Goal: Information Seeking & Learning: Learn about a topic

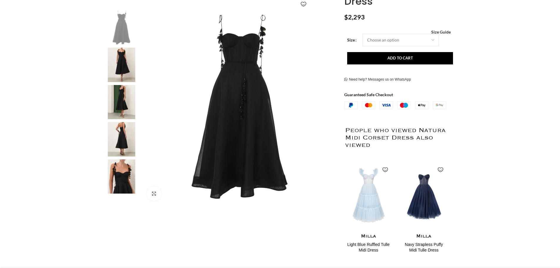
scroll to position [59, 0]
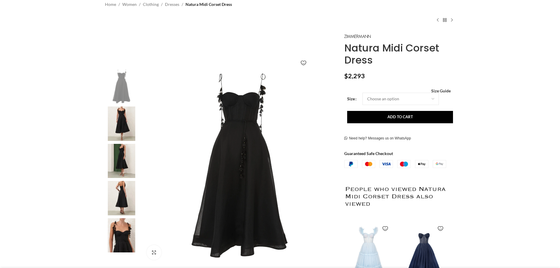
click at [136, 125] on img at bounding box center [121, 123] width 36 height 34
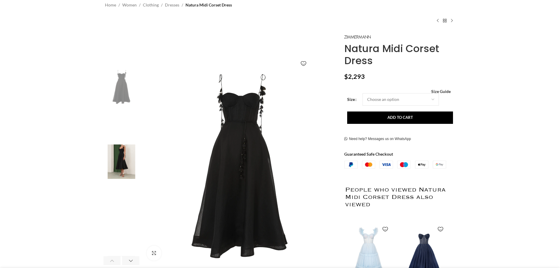
click at [121, 126] on img "2 / 6" at bounding box center [121, 124] width 36 height 34
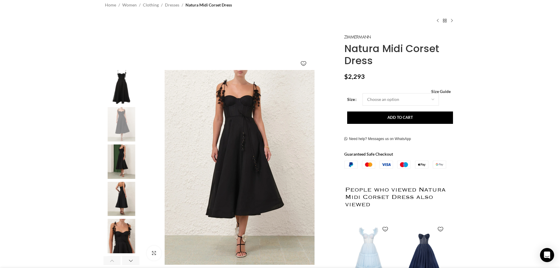
click at [123, 164] on img "3 / 6" at bounding box center [121, 161] width 36 height 34
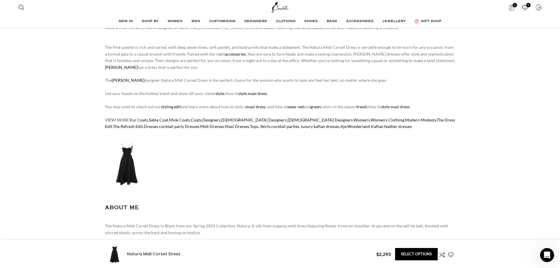
scroll to position [734, 0]
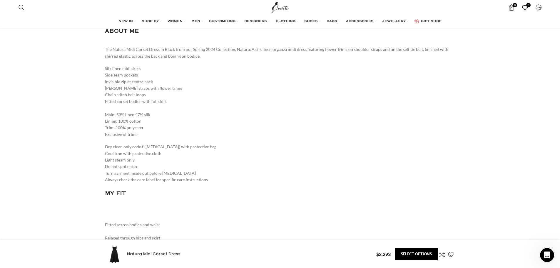
click at [116, 113] on p "Silk linen midi dress Side seam pockets Invisible zip at centre back [PERSON_NA…" at bounding box center [280, 101] width 350 height 72
drag, startPoint x: 118, startPoint y: 122, endPoint x: 124, endPoint y: 126, distance: 6.7
click at [124, 126] on p "Silk linen midi dress Side seam pockets Invisible zip at centre back [PERSON_NA…" at bounding box center [280, 101] width 350 height 72
click at [129, 124] on p "Silk linen midi dress Side seam pockets Invisible zip at centre back [PERSON_NA…" at bounding box center [280, 101] width 350 height 72
drag, startPoint x: 120, startPoint y: 120, endPoint x: 125, endPoint y: 120, distance: 4.7
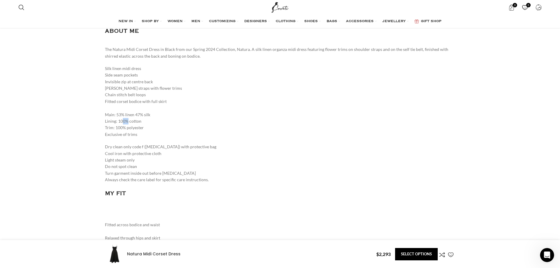
click at [125, 120] on p "Silk linen midi dress Side seam pockets Invisible zip at centre back [PERSON_NA…" at bounding box center [280, 101] width 350 height 72
drag, startPoint x: 122, startPoint y: 115, endPoint x: 133, endPoint y: 123, distance: 13.9
click at [133, 123] on p "Silk linen midi dress Side seam pockets Invisible zip at centre back [PERSON_NA…" at bounding box center [280, 101] width 350 height 72
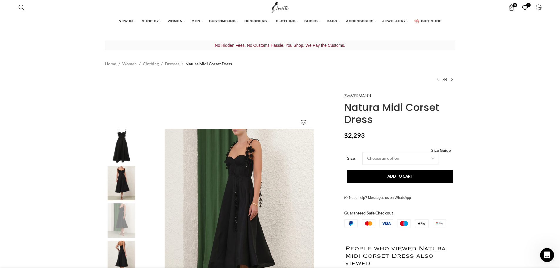
scroll to position [0, 247]
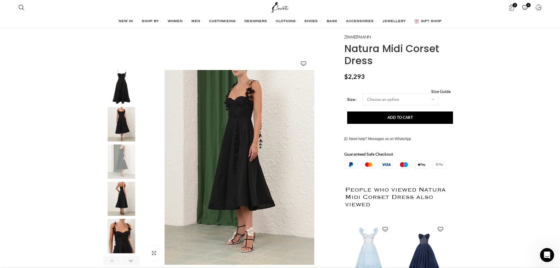
scroll to position [0, 680]
click at [254, 157] on img "3 / 6" at bounding box center [239, 167] width 195 height 195
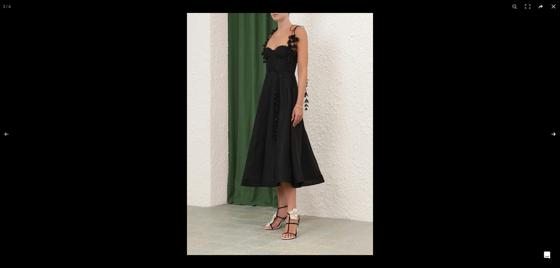
click at [552, 134] on button at bounding box center [549, 133] width 21 height 29
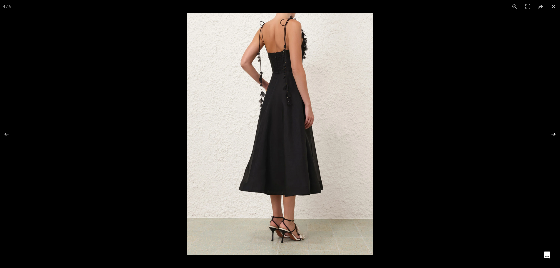
click at [552, 134] on button at bounding box center [549, 133] width 21 height 29
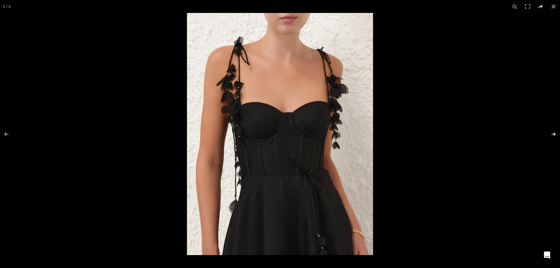
scroll to position [0, 742]
click at [552, 134] on button at bounding box center [549, 133] width 21 height 29
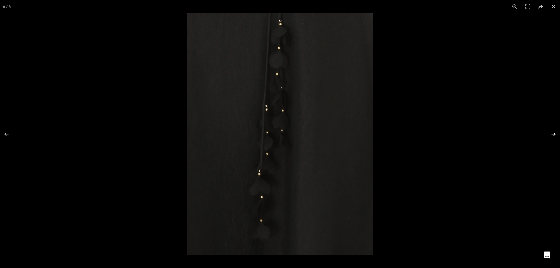
click at [552, 134] on button at bounding box center [549, 133] width 21 height 29
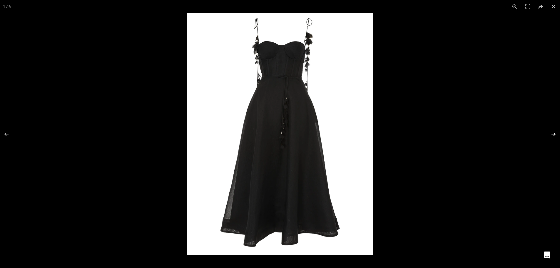
click at [552, 134] on button at bounding box center [549, 133] width 21 height 29
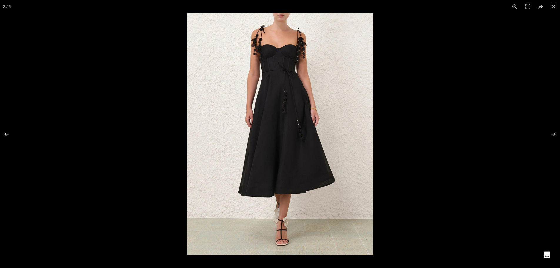
click at [10, 132] on button at bounding box center [10, 133] width 21 height 29
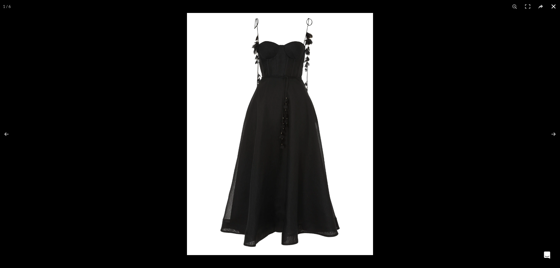
click at [28, 30] on div at bounding box center [280, 134] width 560 height 268
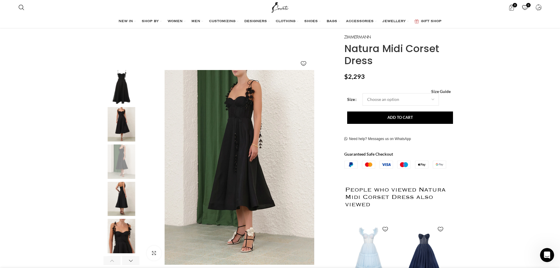
scroll to position [0, 804]
drag, startPoint x: 362, startPoint y: 77, endPoint x: 347, endPoint y: 78, distance: 15.6
click at [347, 78] on bdi "$ 2,293" at bounding box center [354, 77] width 21 height 8
click at [244, 157] on img "3 / 6" at bounding box center [239, 167] width 195 height 195
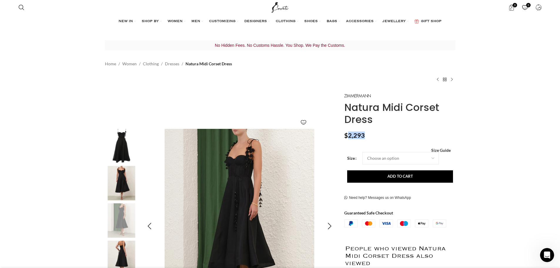
click at [290, 153] on img "3 / 6" at bounding box center [239, 226] width 195 height 195
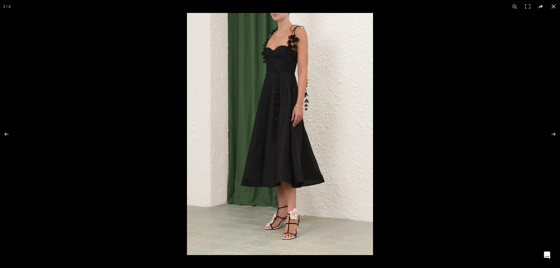
scroll to position [0, 866]
click at [552, 133] on button at bounding box center [549, 133] width 21 height 29
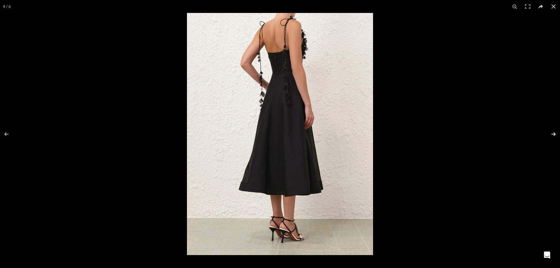
click at [552, 133] on button at bounding box center [549, 133] width 21 height 29
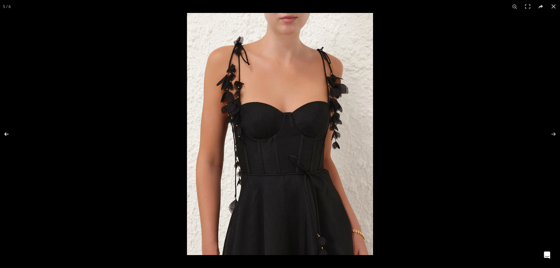
click at [4, 130] on button at bounding box center [10, 133] width 21 height 29
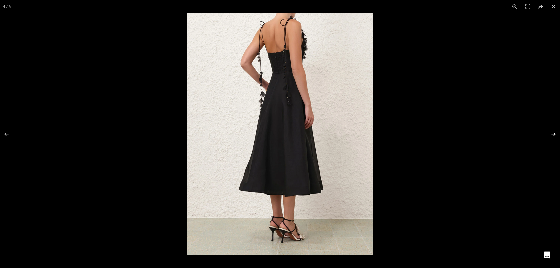
click at [554, 135] on button at bounding box center [549, 133] width 21 height 29
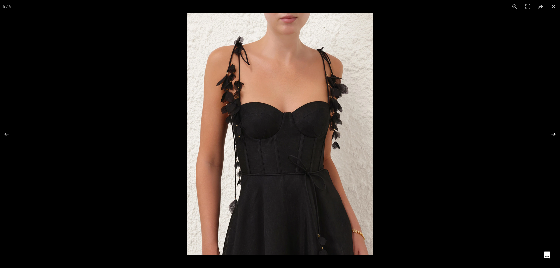
click at [554, 135] on button at bounding box center [549, 133] width 21 height 29
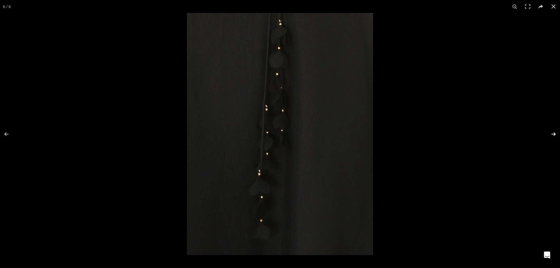
click at [554, 135] on button at bounding box center [549, 133] width 21 height 29
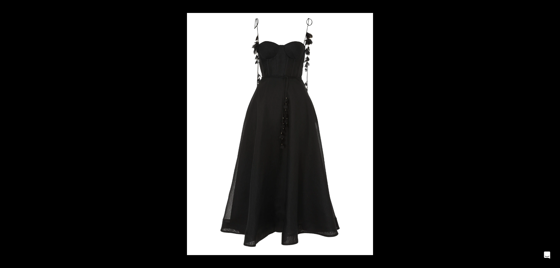
scroll to position [0, 62]
click at [32, 78] on div at bounding box center [280, 134] width 560 height 268
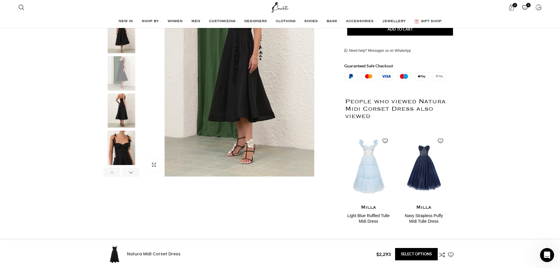
scroll to position [176, 0]
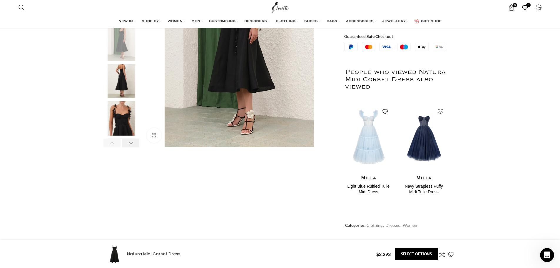
click at [132, 141] on div "Next slide" at bounding box center [130, 142] width 17 height 9
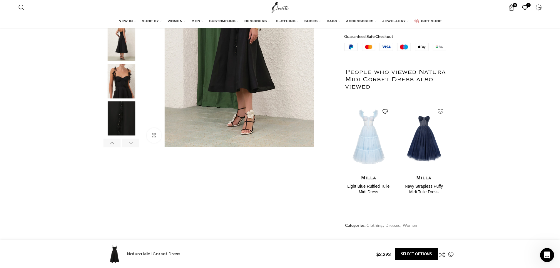
click at [132, 141] on div "Next slide" at bounding box center [130, 142] width 17 height 9
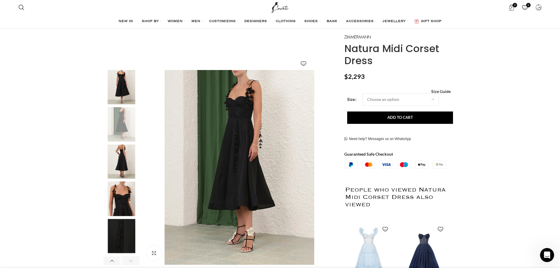
click at [124, 238] on img "6 / 6" at bounding box center [121, 236] width 36 height 34
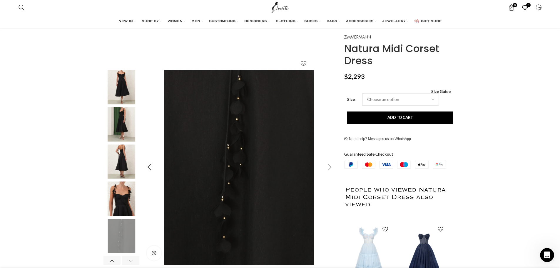
click at [273, 159] on img "6 / 6" at bounding box center [239, 167] width 195 height 195
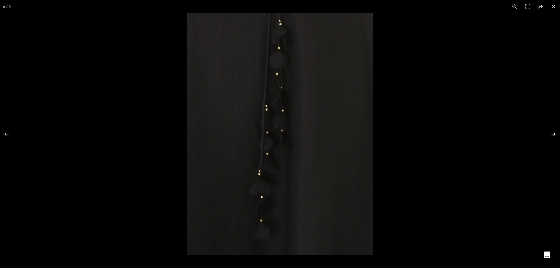
click at [555, 130] on button at bounding box center [549, 133] width 21 height 29
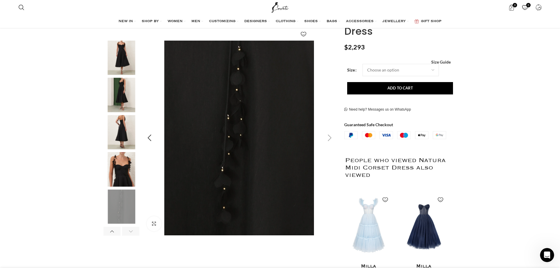
scroll to position [147, 0]
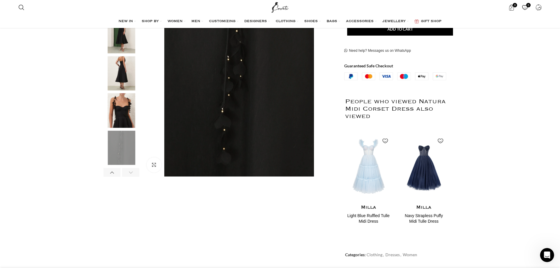
click at [134, 112] on img "5 / 6" at bounding box center [121, 110] width 36 height 34
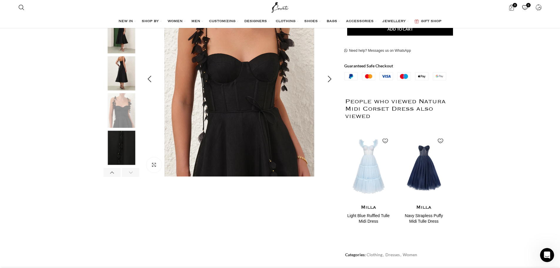
click at [262, 114] on img "5 / 6" at bounding box center [239, 79] width 195 height 195
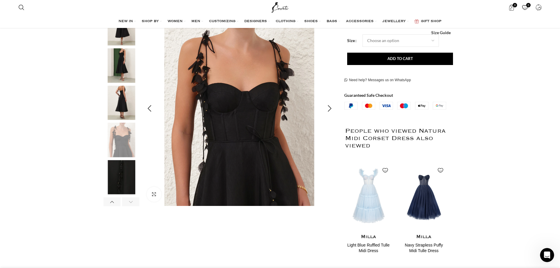
click at [238, 163] on img "5 / 6" at bounding box center [239, 108] width 195 height 195
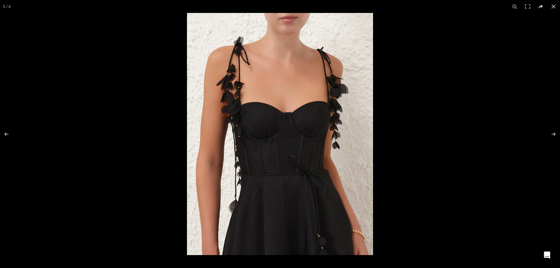
click at [310, 164] on img at bounding box center [280, 134] width 186 height 242
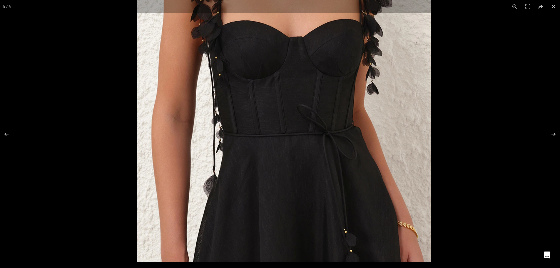
drag, startPoint x: 362, startPoint y: 216, endPoint x: 378, endPoint y: 165, distance: 52.5
click at [378, 165] on img at bounding box center [284, 71] width 294 height 382
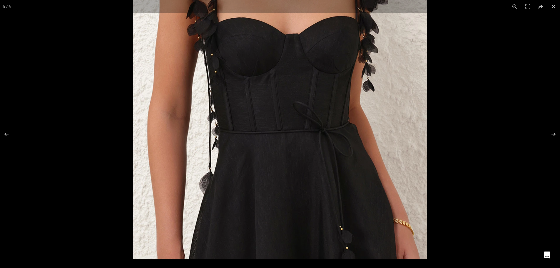
scroll to position [0, 247]
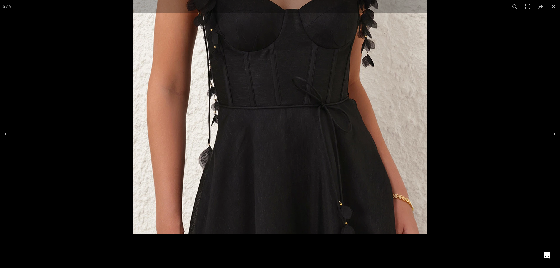
drag, startPoint x: 366, startPoint y: 163, endPoint x: 361, endPoint y: 111, distance: 52.2
click at [361, 111] on img at bounding box center [279, 43] width 294 height 382
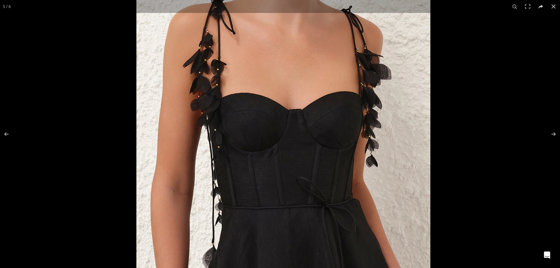
drag, startPoint x: 330, startPoint y: 117, endPoint x: 339, endPoint y: 213, distance: 95.8
click at [339, 213] on img at bounding box center [283, 143] width 294 height 382
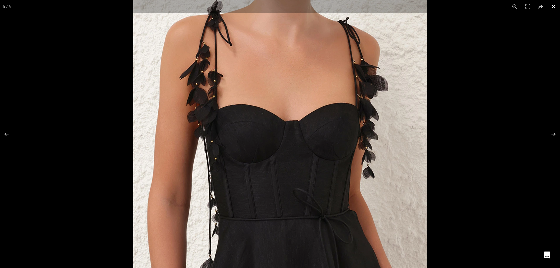
click at [64, 61] on div at bounding box center [280, 134] width 560 height 268
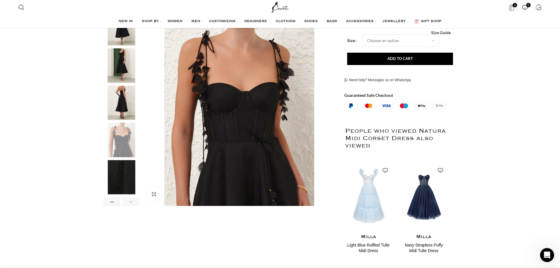
scroll to position [0, 186]
